Goal: Information Seeking & Learning: Learn about a topic

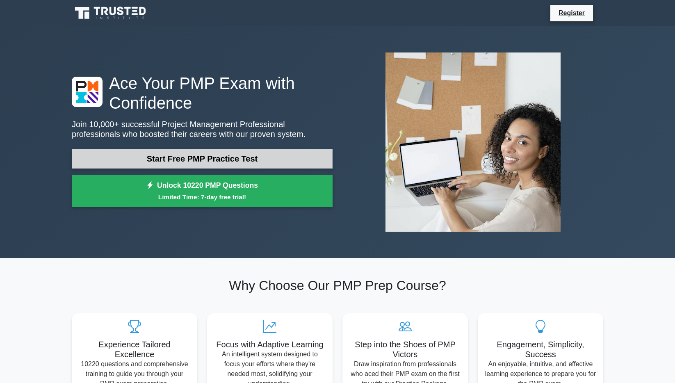
click at [230, 159] on link "Start Free PMP Practice Test" at bounding box center [202, 159] width 261 height 20
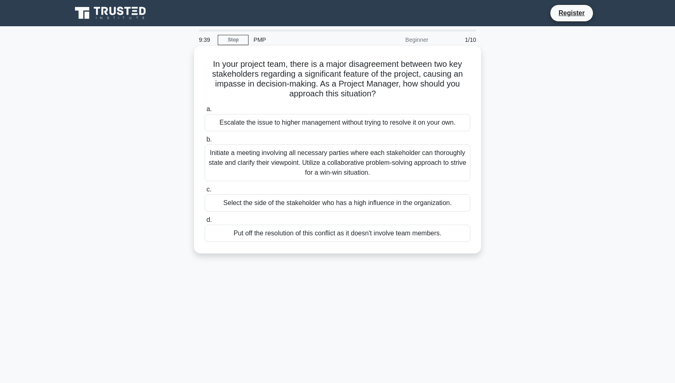
click at [388, 166] on div "Initiate a meeting involving all necessary parties where each stakeholder can t…" at bounding box center [338, 162] width 266 height 37
click at [205, 142] on input "b. Initiate a meeting involving all necessary parties where each stakeholder ca…" at bounding box center [205, 139] width 0 height 5
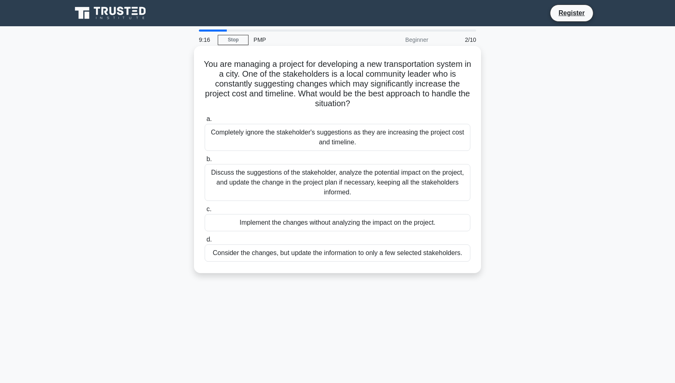
click at [375, 180] on div "Discuss the suggestions of the stakeholder, analyze the potential impact on the…" at bounding box center [338, 182] width 266 height 37
click at [205, 162] on input "b. Discuss the suggestions of the stakeholder, analyze the potential impact on …" at bounding box center [205, 159] width 0 height 5
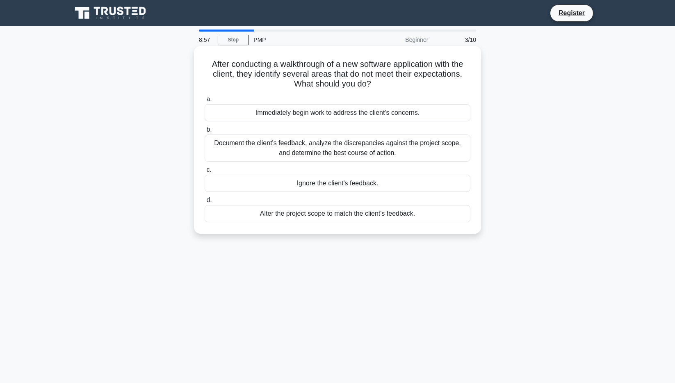
click at [382, 149] on div "Document the client's feedback, analyze the discrepancies against the project s…" at bounding box center [338, 148] width 266 height 27
click at [205, 133] on input "b. Document the client's feedback, analyze the discrepancies against the projec…" at bounding box center [205, 129] width 0 height 5
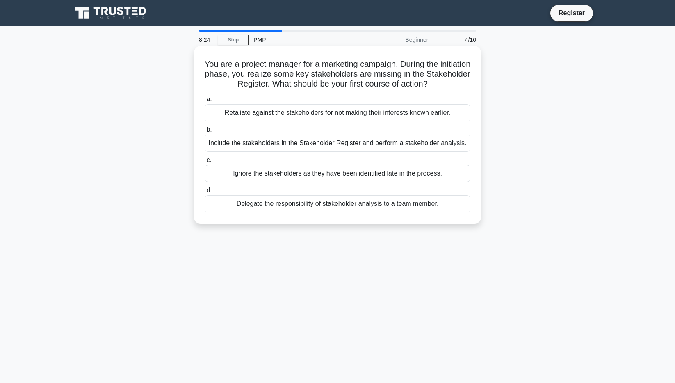
click at [328, 144] on div "Include the stakeholders in the Stakeholder Register and perform a stakeholder …" at bounding box center [338, 143] width 266 height 17
click at [205, 133] on input "b. Include the stakeholders in the Stakeholder Register and perform a stakehold…" at bounding box center [205, 129] width 0 height 5
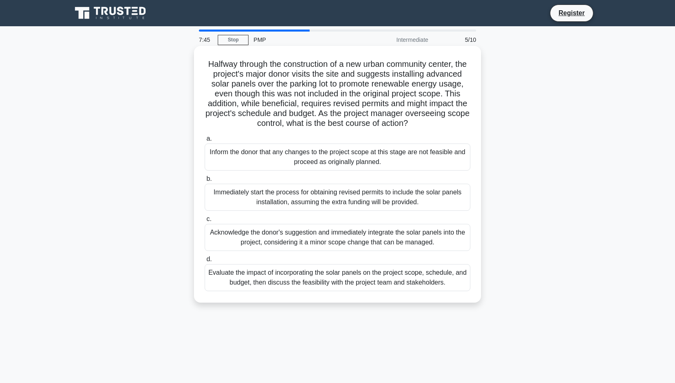
click at [325, 153] on div "Inform the donor that any changes to the project scope at this stage are not fe…" at bounding box center [338, 157] width 266 height 27
click at [205, 142] on input "a. Inform the donor that any changes to the project scope at this stage are not…" at bounding box center [205, 138] width 0 height 5
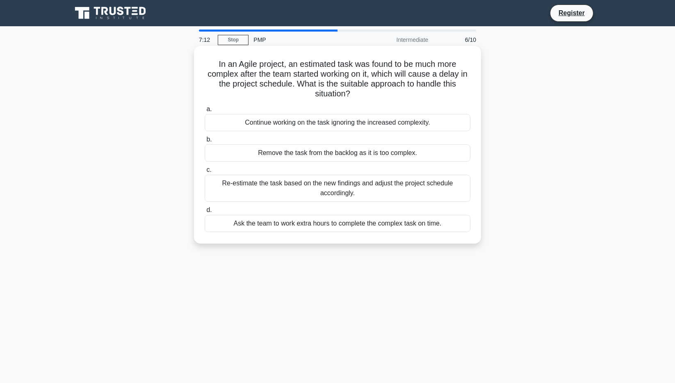
click at [375, 183] on div "Re-estimate the task based on the new findings and adjust the project schedule …" at bounding box center [338, 188] width 266 height 27
click at [205, 173] on input "c. Re-estimate the task based on the new findings and adjust the project schedu…" at bounding box center [205, 169] width 0 height 5
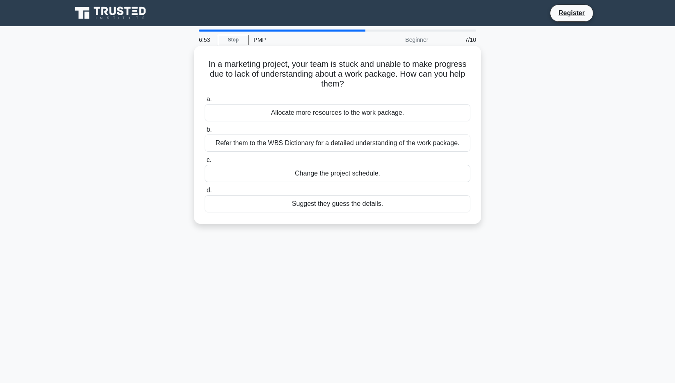
click at [375, 111] on div "Allocate more resources to the work package." at bounding box center [338, 112] width 266 height 17
click at [205, 102] on input "a. Allocate more resources to the work package." at bounding box center [205, 99] width 0 height 5
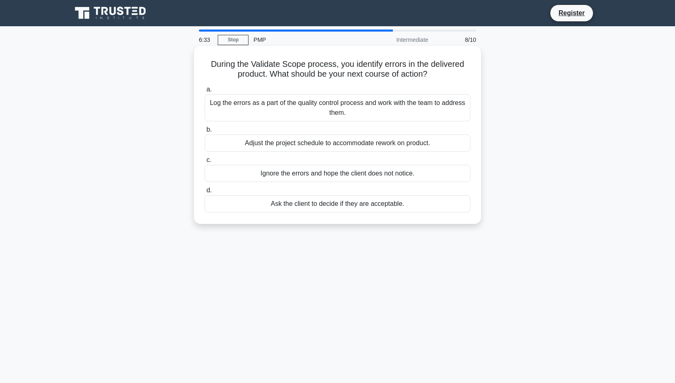
click at [358, 104] on div "Log the errors as a part of the quality control process and work with the team …" at bounding box center [338, 107] width 266 height 27
click at [205, 92] on input "a. Log the errors as a part of the quality control process and work with the te…" at bounding box center [205, 89] width 0 height 5
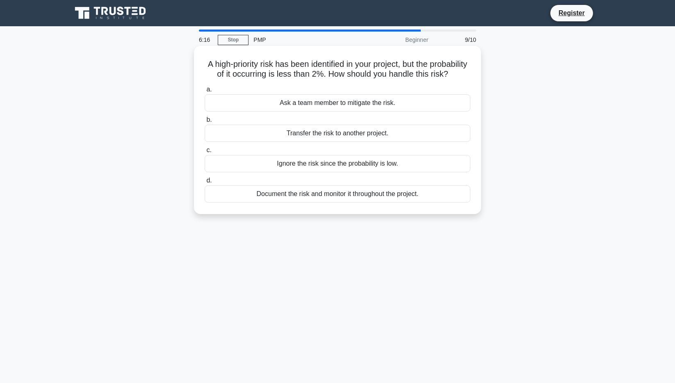
click at [357, 198] on div "Document the risk and monitor it throughout the project." at bounding box center [338, 193] width 266 height 17
click at [205, 183] on input "d. Document the risk and monitor it throughout the project." at bounding box center [205, 180] width 0 height 5
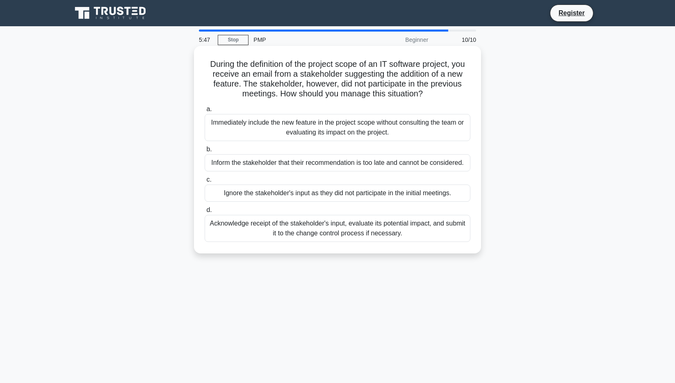
click at [378, 226] on div "Acknowledge receipt of the stakeholder's input, evaluate its potential impact, …" at bounding box center [338, 228] width 266 height 27
click at [205, 213] on input "d. Acknowledge receipt of the stakeholder's input, evaluate its potential impac…" at bounding box center [205, 210] width 0 height 5
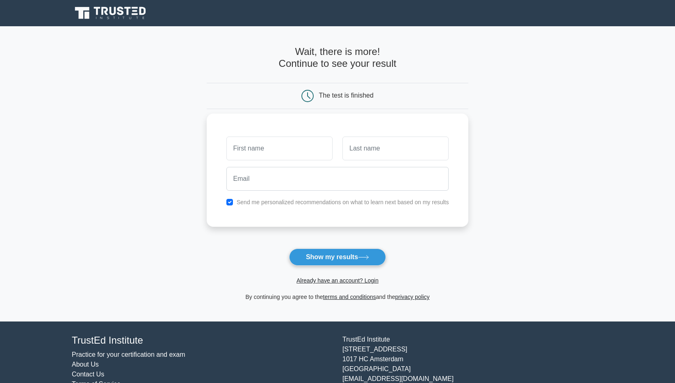
click at [297, 155] on input "text" at bounding box center [280, 149] width 106 height 24
type input "Azleen"
click at [380, 152] on input "text" at bounding box center [396, 149] width 106 height 24
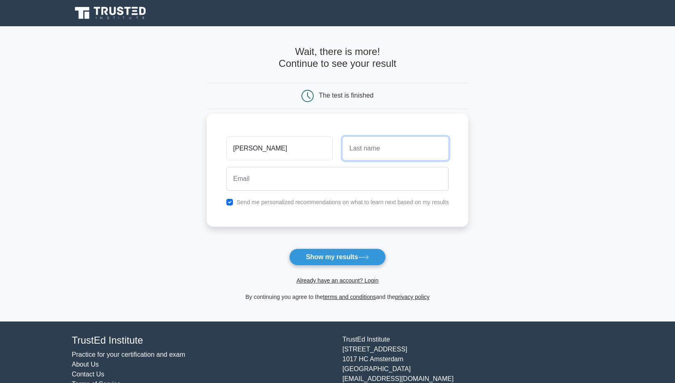
type input "ashaari"
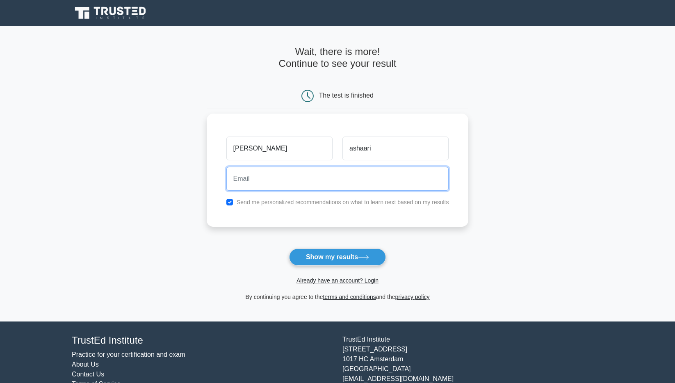
click at [297, 178] on input "email" at bounding box center [338, 179] width 223 height 24
type input "azleensyarina@gmail.com"
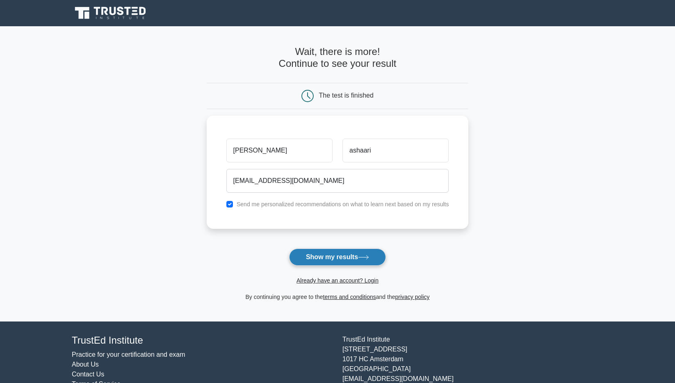
click at [348, 259] on button "Show my results" at bounding box center [337, 257] width 97 height 17
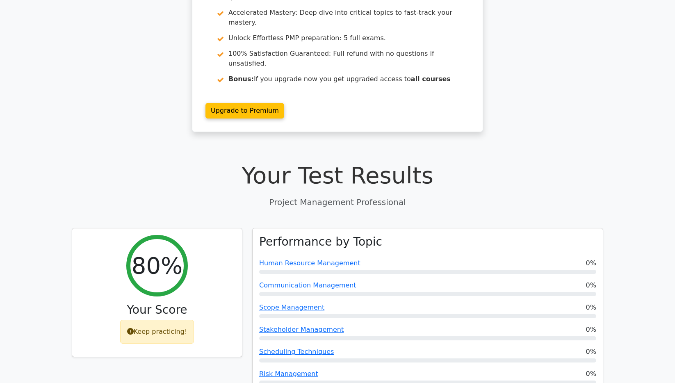
scroll to position [117, 0]
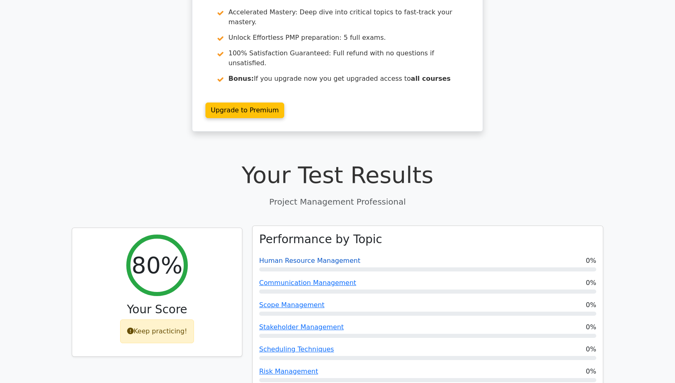
click at [327, 257] on link "Human Resource Management" at bounding box center [309, 261] width 101 height 8
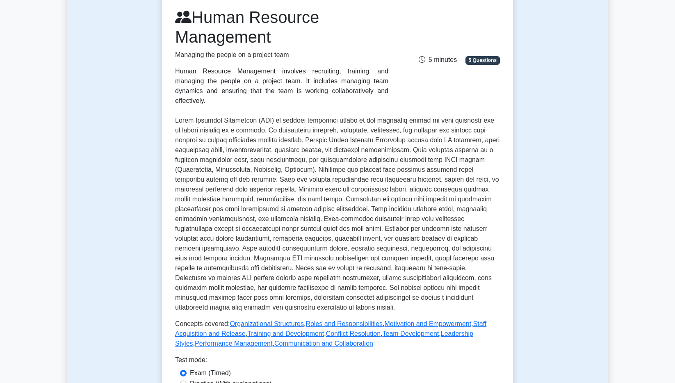
scroll to position [112, 0]
